Goal: Task Accomplishment & Management: Manage account settings

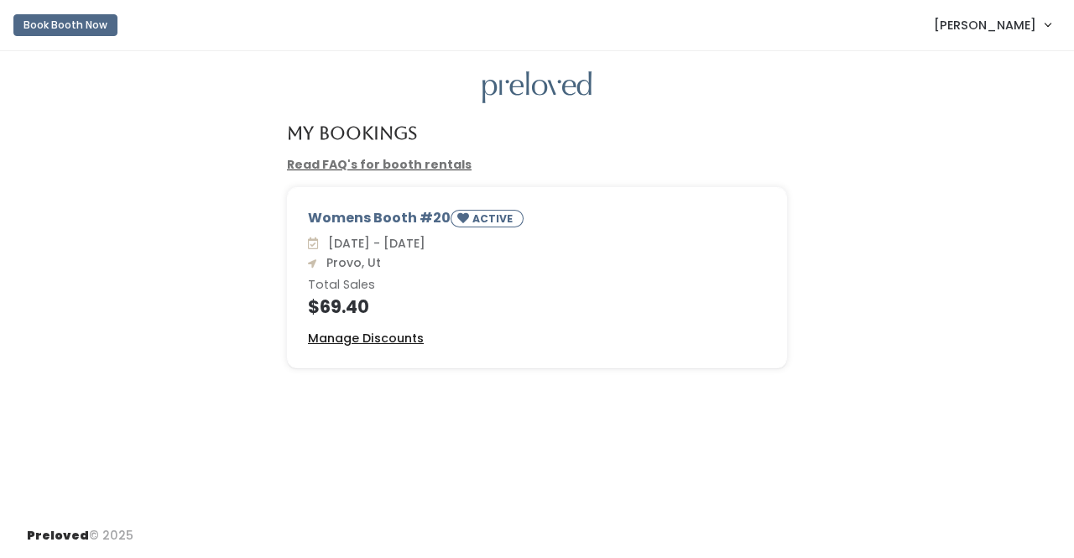
click at [384, 340] on u "Manage Discounts" at bounding box center [366, 338] width 116 height 17
